Goal: Complete application form

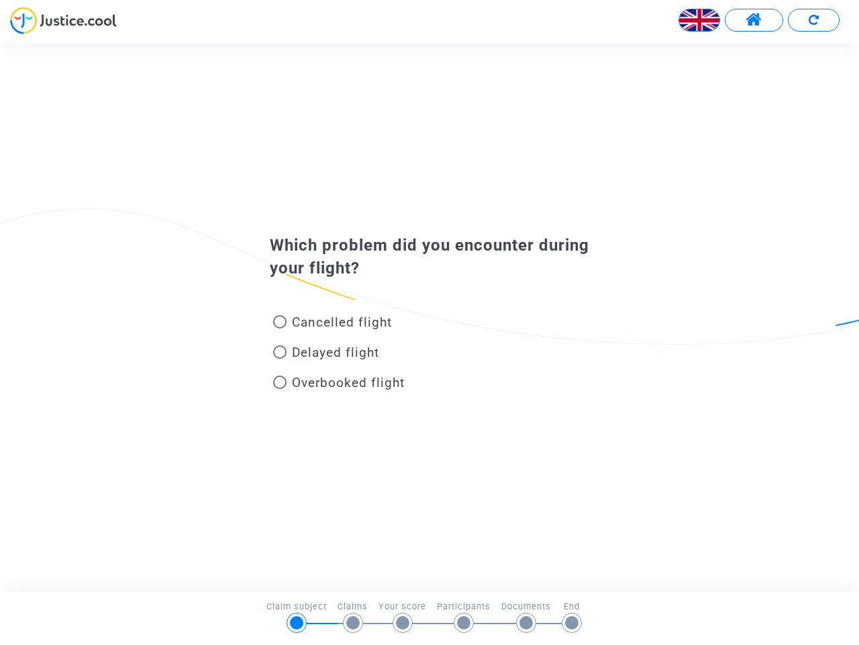
click at [700, 20] on img at bounding box center [700, 20] width 40 height 40
click at [754, 20] on span at bounding box center [754, 19] width 17 height 17
click at [814, 20] on div at bounding box center [429, 25] width 859 height 37
click at [430, 317] on div "Cancelled flight" at bounding box center [408, 325] width 296 height 30
click at [332, 324] on span "Cancelled flight" at bounding box center [342, 321] width 100 height 15
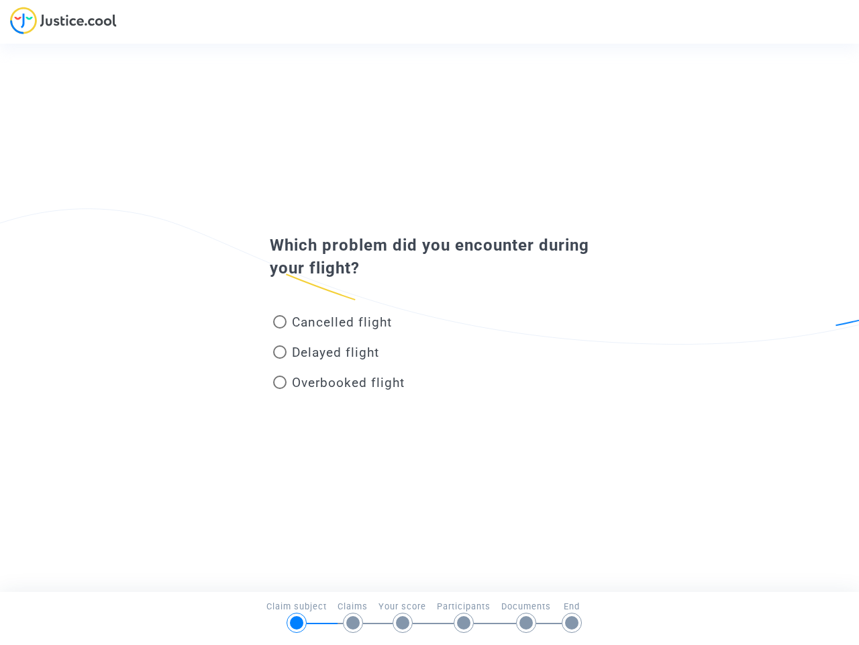
click at [280, 328] on input "Cancelled flight" at bounding box center [279, 328] width 1 height 1
radio input "true"
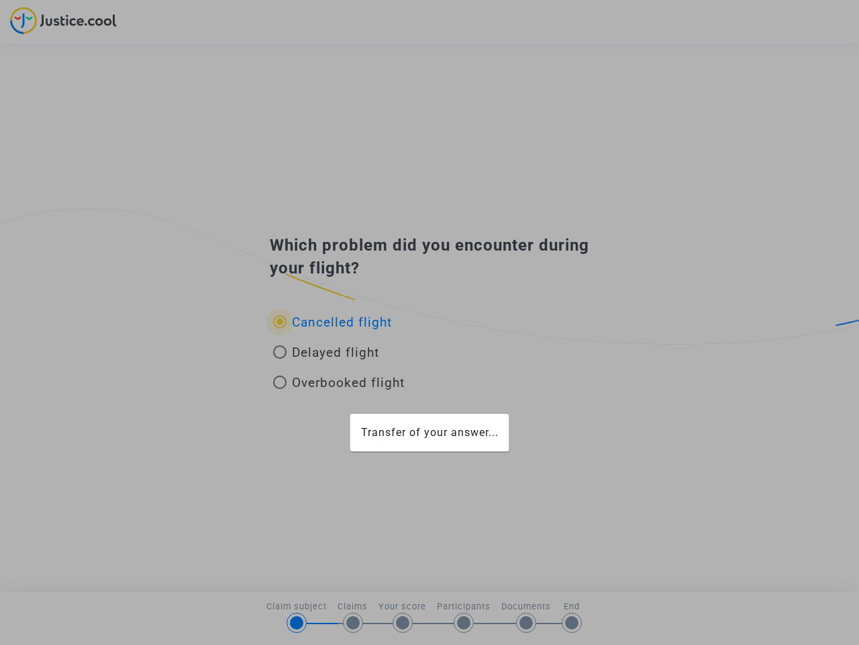
click at [332, 322] on div "Transfer of your answer..." at bounding box center [429, 322] width 859 height 645
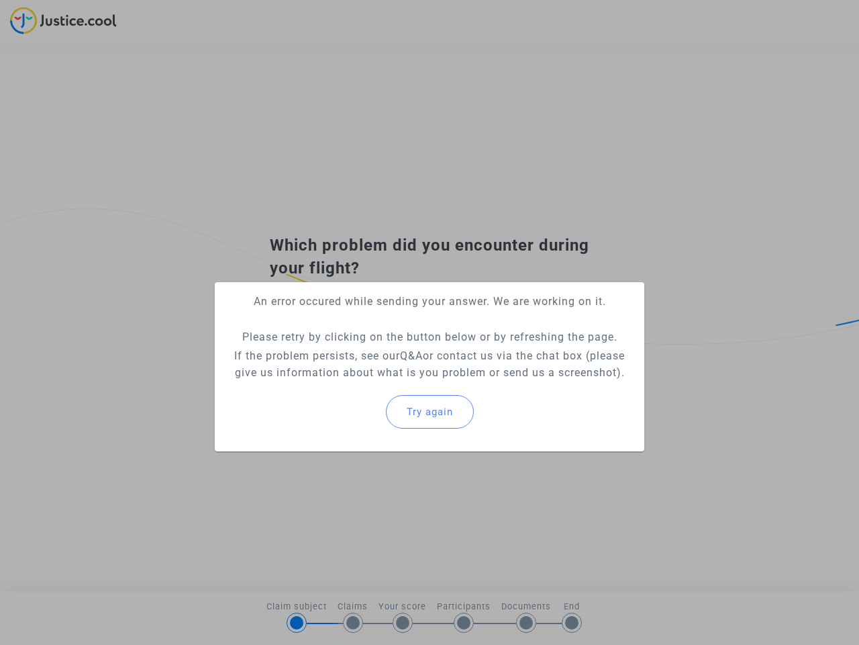
click at [326, 355] on p "If the problem persists, see our Q&A or contact us via the chat box (please giv…" at bounding box center [430, 364] width 408 height 34
click at [326, 352] on p "If the problem persists, see our Q&A or contact us via the chat box (please giv…" at bounding box center [430, 364] width 408 height 34
click at [339, 385] on div "Try again" at bounding box center [430, 412] width 408 height 58
click at [339, 382] on mat-card "An error occured while sending your answer. We are working on it. Please retry …" at bounding box center [430, 366] width 430 height 169
